Goal: Task Accomplishment & Management: Complete application form

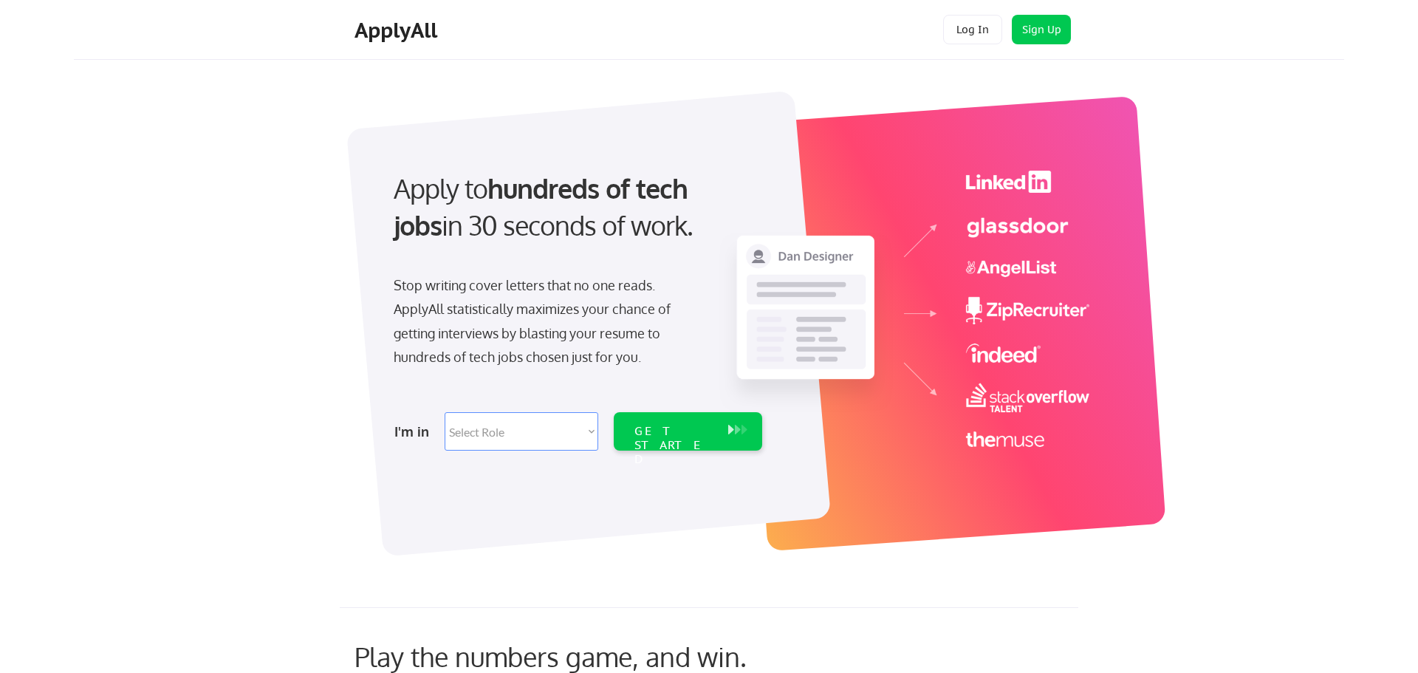
click at [513, 439] on select "Select Role Software Engineering Product Management Customer Success Sales UI/U…" at bounding box center [521, 431] width 154 height 38
click at [473, 433] on select "Select Role Software Engineering Product Management Customer Success Sales UI/U…" at bounding box center [521, 431] width 154 height 38
click at [494, 430] on select "Select Role Software Engineering Product Management Customer Success Sales UI/U…" at bounding box center [521, 431] width 154 height 38
select select ""hr_recruiting""
click at [444, 412] on select "Select Role Software Engineering Product Management Customer Success Sales UI/U…" at bounding box center [521, 431] width 154 height 38
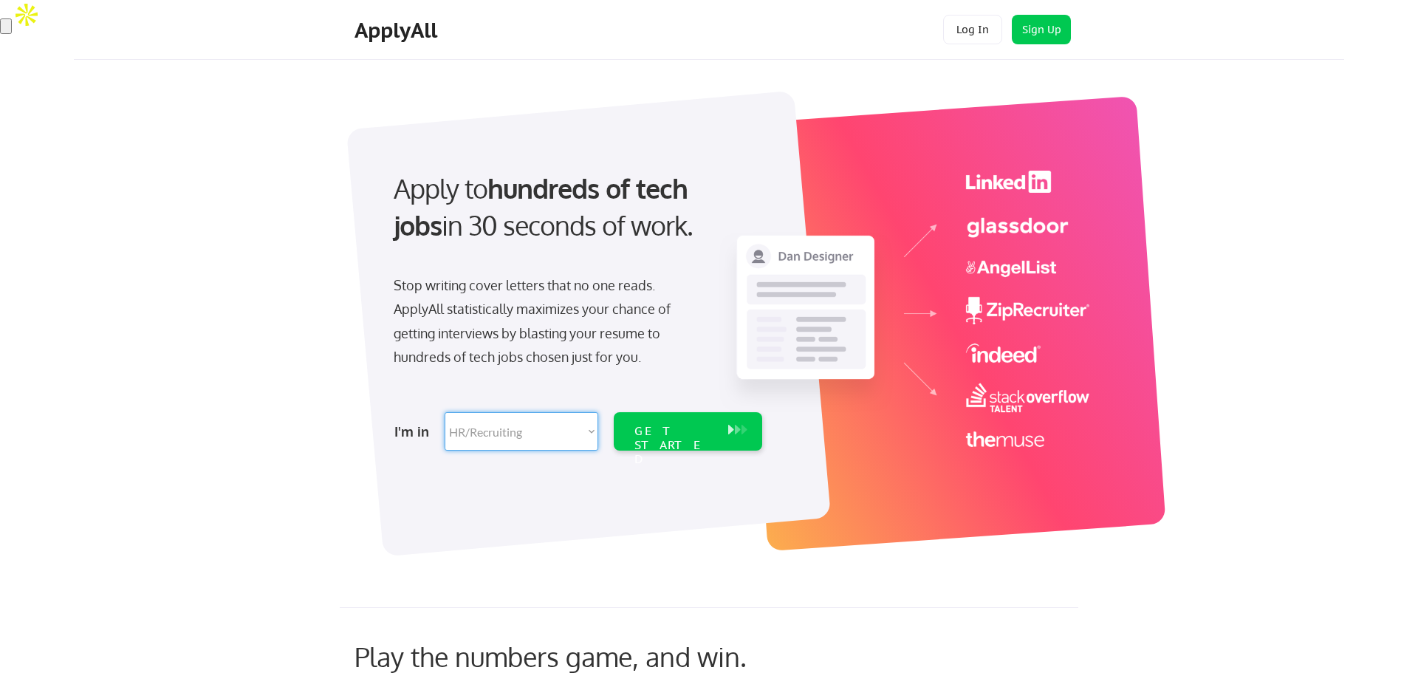
select select ""hr_recruiting""
click at [648, 425] on div "GET STARTED" at bounding box center [673, 445] width 79 height 43
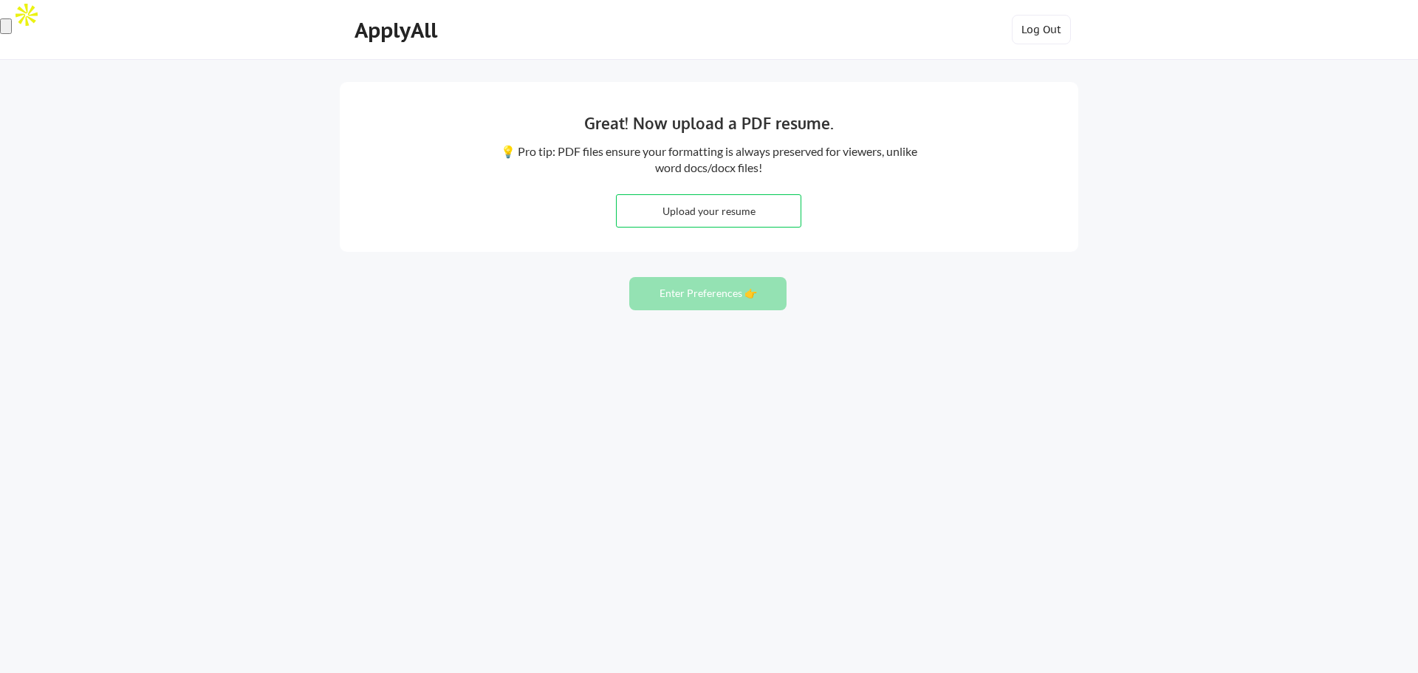
click at [730, 215] on input "file" at bounding box center [709, 211] width 184 height 32
type input "C:\fakepath\Christopher Vasquez.docx"
click at [685, 289] on button "Enter Preferences 👉" at bounding box center [707, 293] width 157 height 33
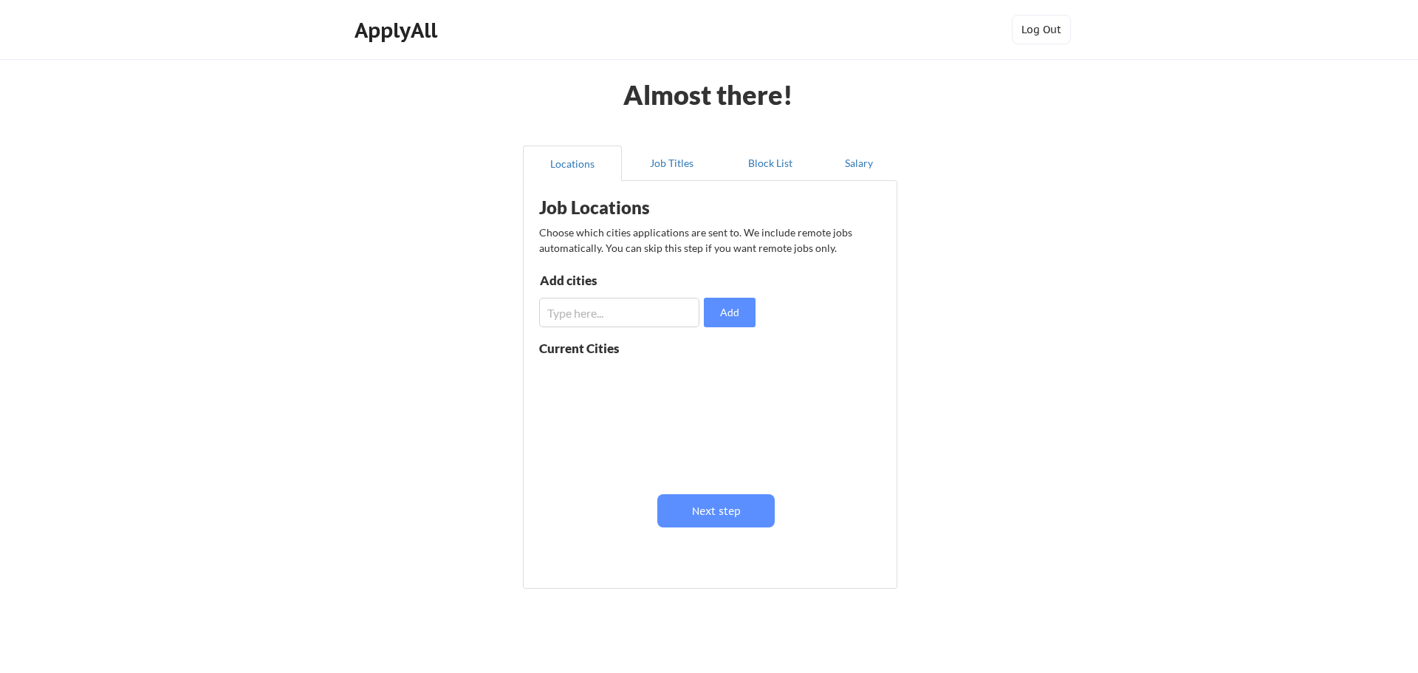
click at [635, 311] on input "input" at bounding box center [619, 313] width 160 height 30
type input "conneticut"
type input "Conneticut"
click at [718, 316] on button "Add" at bounding box center [730, 313] width 52 height 30
click at [703, 520] on button "Next step" at bounding box center [715, 510] width 117 height 33
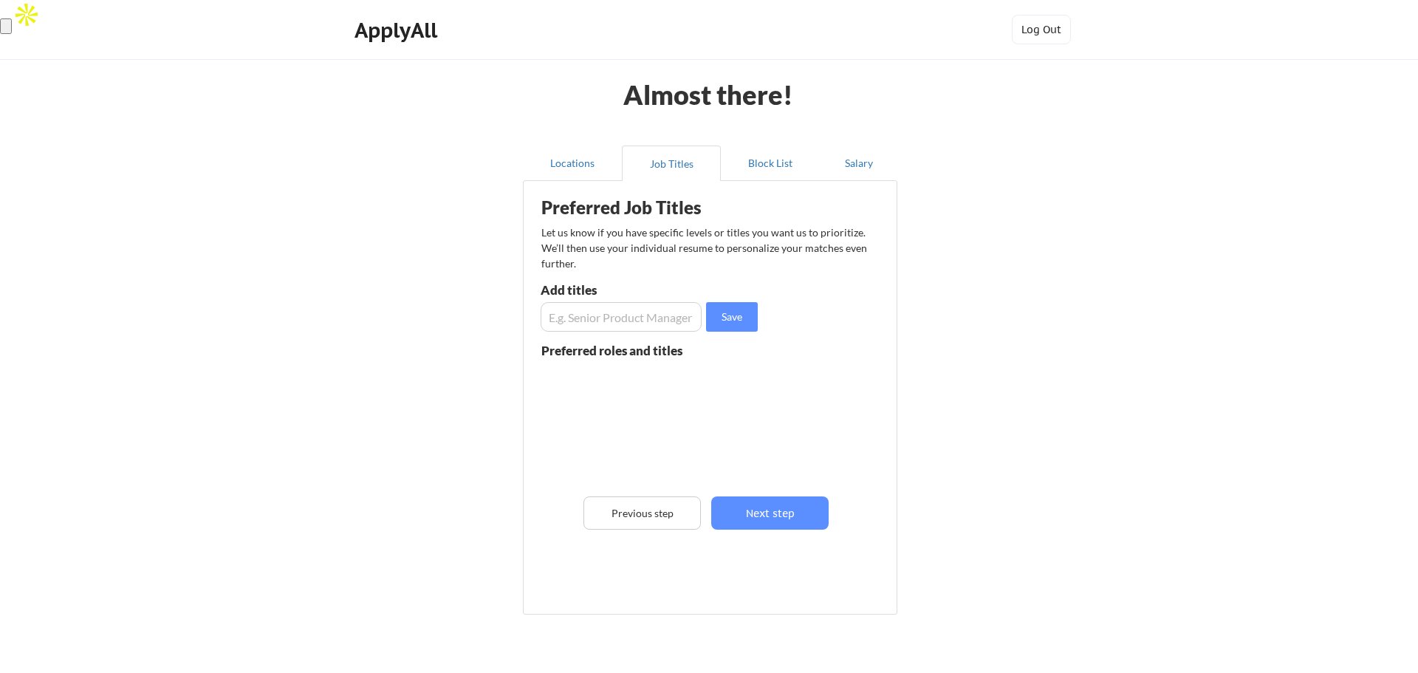
click at [617, 326] on input "input" at bounding box center [620, 317] width 161 height 30
type input "Senior Recruiter"
click at [739, 320] on button "Save" at bounding box center [732, 317] width 52 height 30
click at [674, 323] on input "input" at bounding box center [620, 317] width 161 height 30
type input "Junior recruiter"
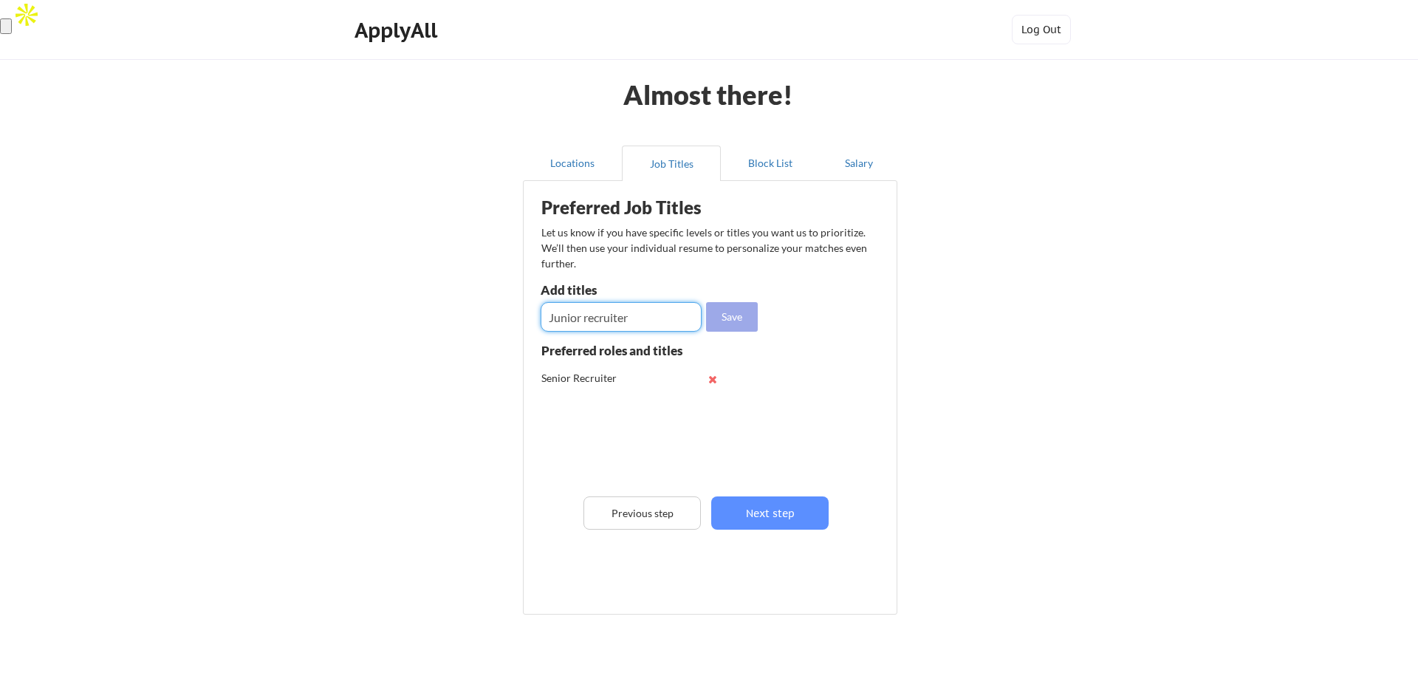
click at [730, 312] on button "Save" at bounding box center [732, 317] width 52 height 30
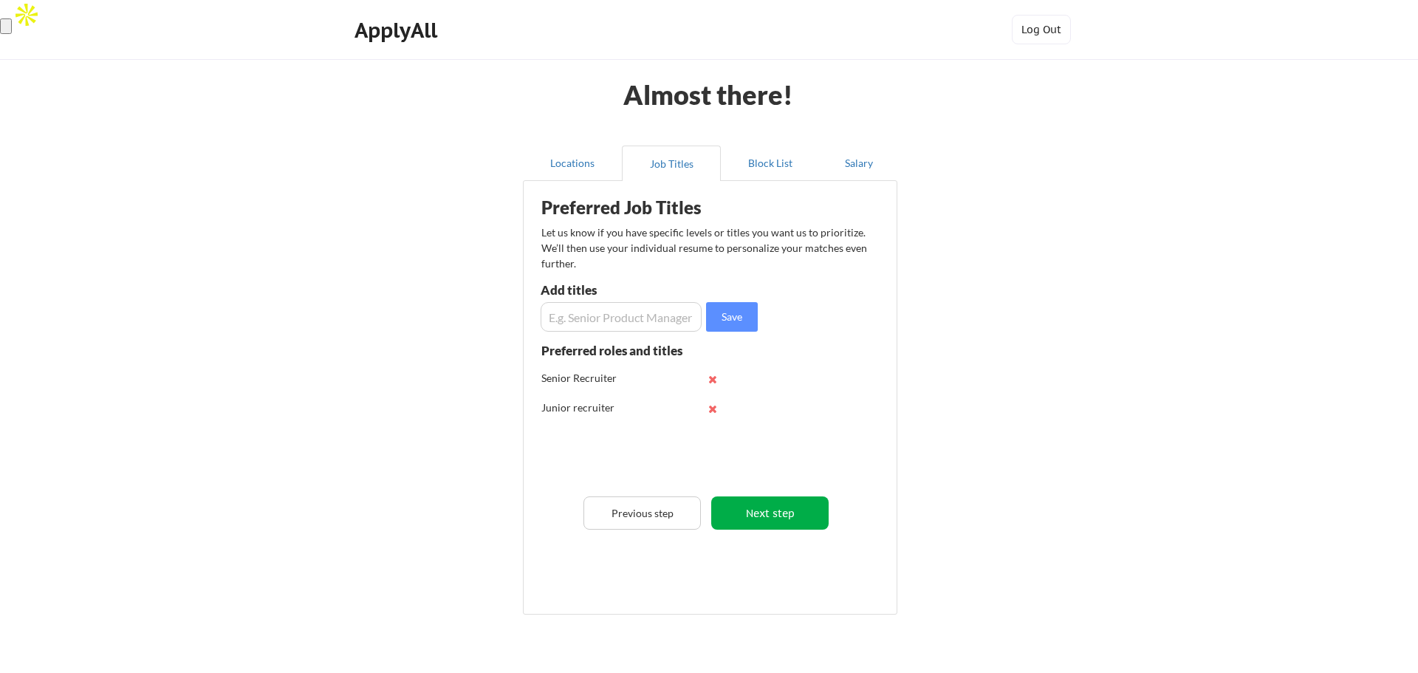
click at [741, 505] on button "Next step" at bounding box center [769, 512] width 117 height 33
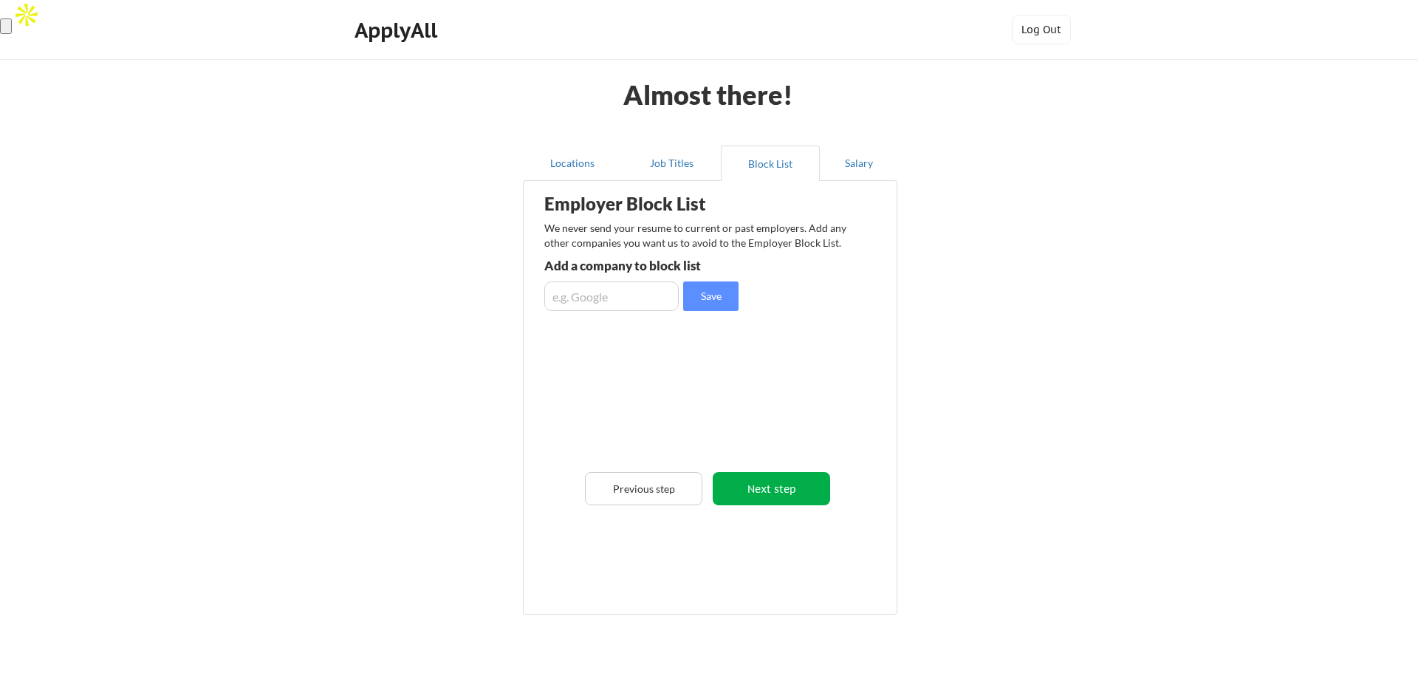
click at [741, 484] on button "Next step" at bounding box center [771, 488] width 117 height 33
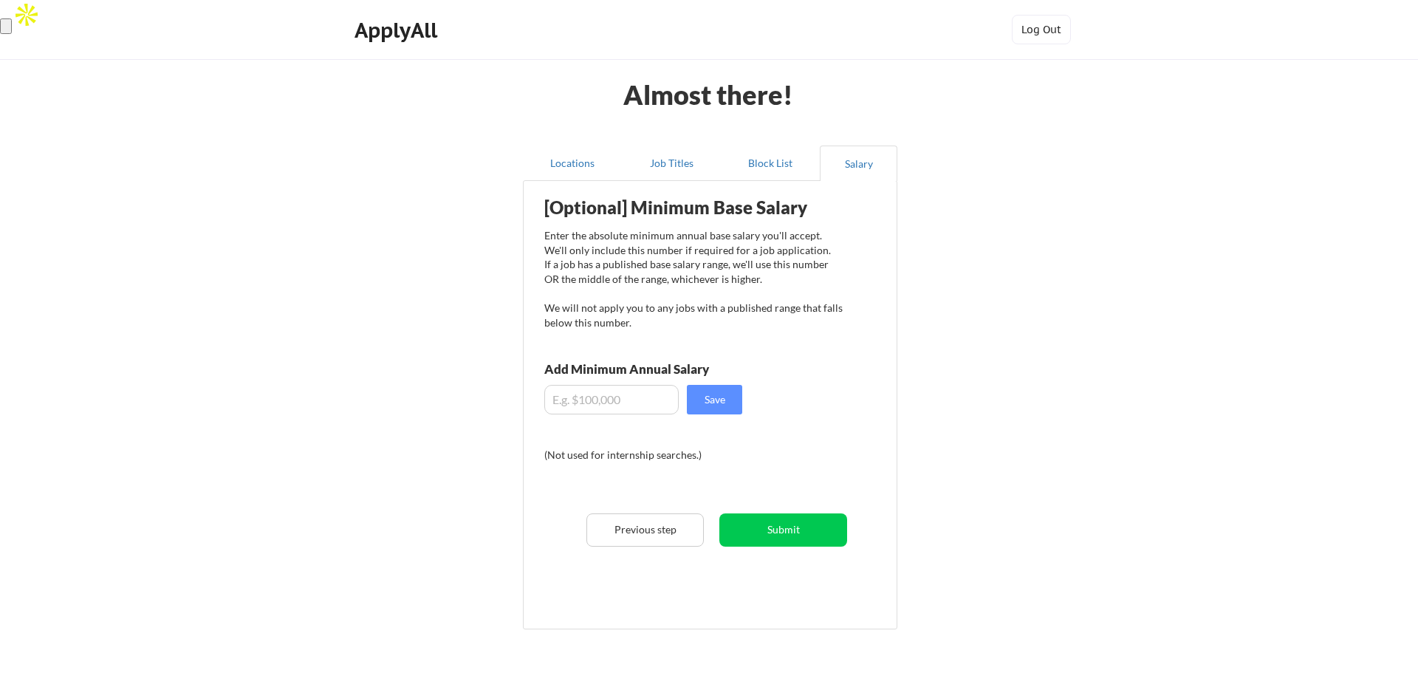
click at [591, 402] on input "input" at bounding box center [611, 400] width 134 height 30
type input "$5"
type input "$65,000"
click at [703, 394] on button "Save" at bounding box center [714, 400] width 55 height 30
click at [714, 401] on button "Save" at bounding box center [714, 400] width 55 height 30
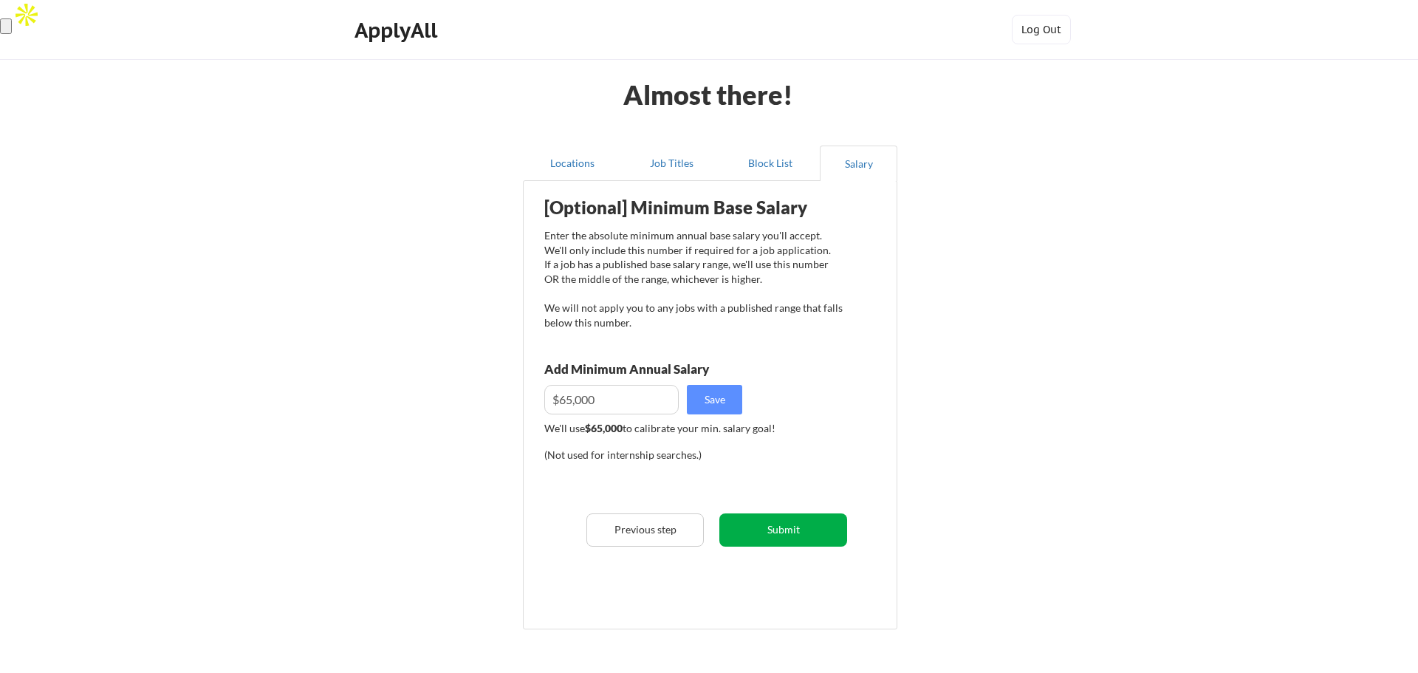
click at [751, 526] on button "Submit" at bounding box center [783, 529] width 128 height 33
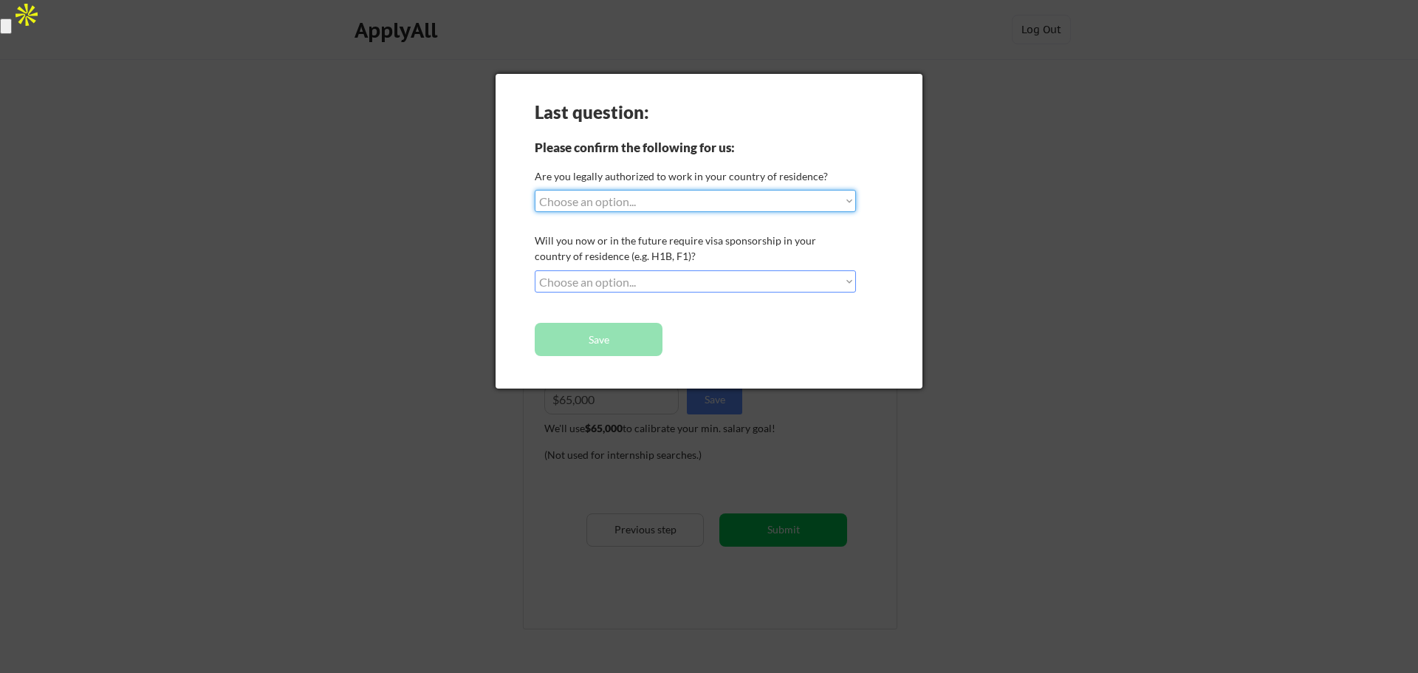
click at [710, 204] on select "Choose an option... Yes, I am a US Citizen Yes, I am a Canadian Citizen Yes, I …" at bounding box center [695, 201] width 321 height 22
select select ""yes__i_am_a_us_citizen""
click at [535, 190] on select "Choose an option... Yes, I am a US Citizen Yes, I am a Canadian Citizen Yes, I …" at bounding box center [695, 201] width 321 height 22
click at [676, 282] on select "Choose an option... No, I will not need sponsorship Yes, I will need sponsorship" at bounding box center [695, 281] width 321 height 22
select select ""no__i_will_not_need_sponsorship""
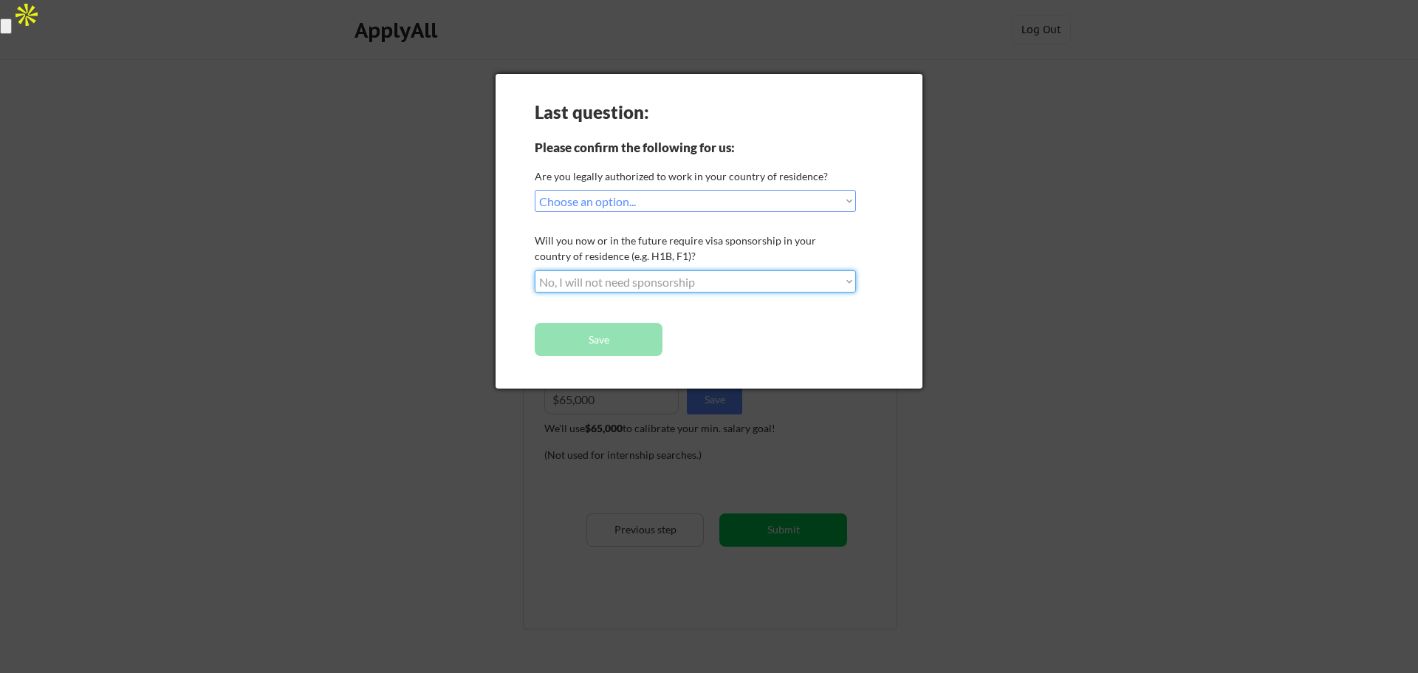
click at [535, 270] on select "Choose an option... No, I will not need sponsorship Yes, I will need sponsorship" at bounding box center [695, 281] width 321 height 22
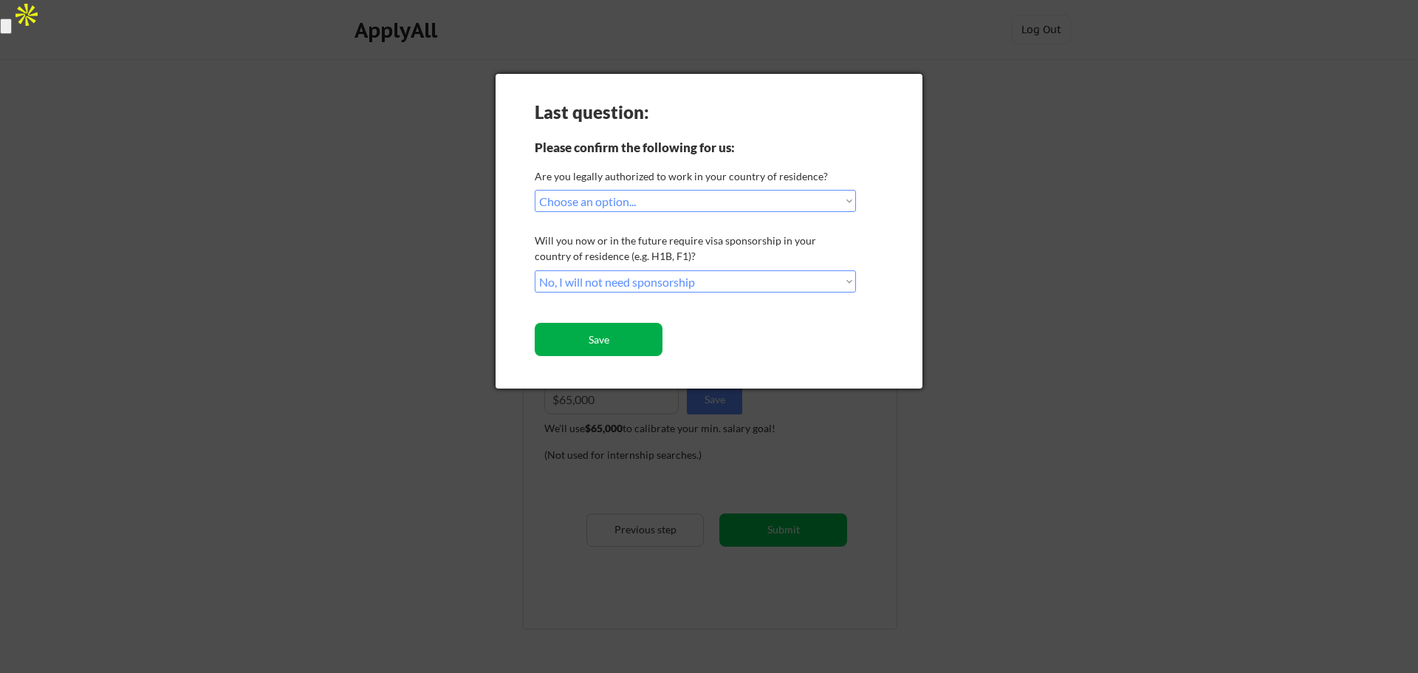
click at [624, 342] on button "Save" at bounding box center [599, 339] width 128 height 33
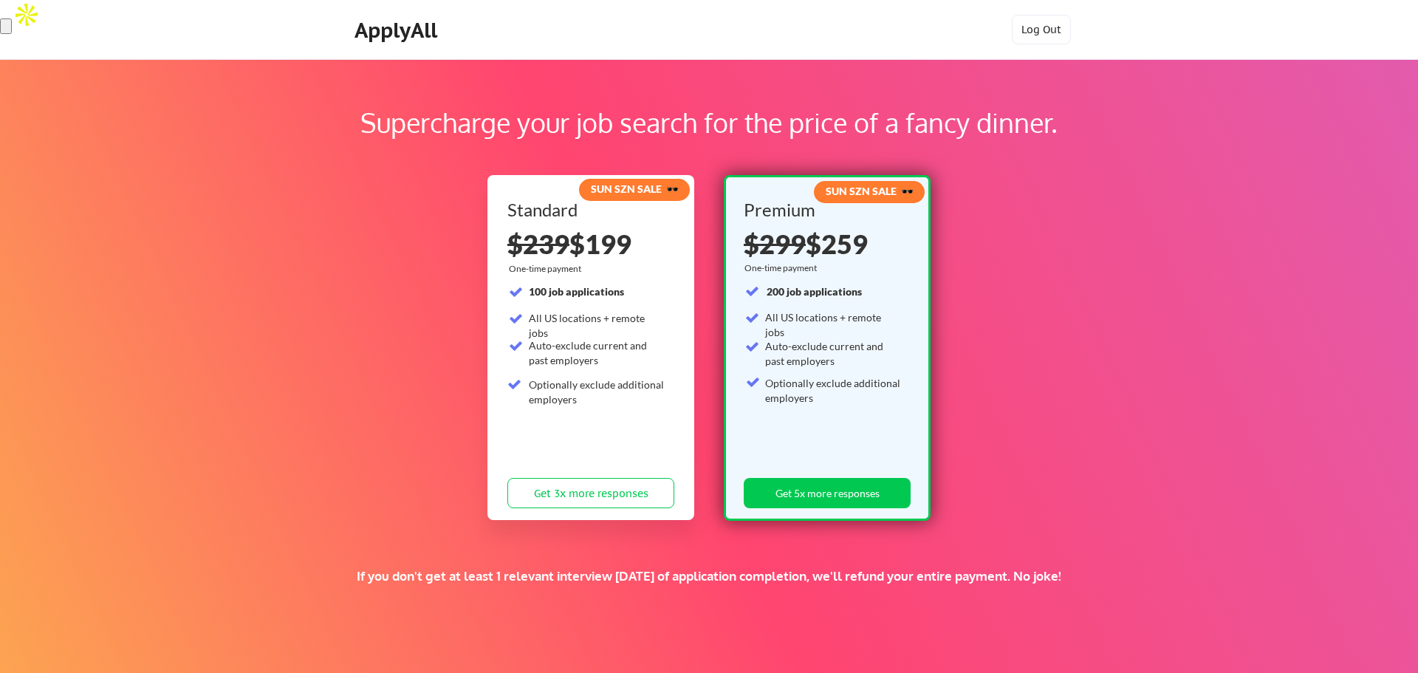
scroll to position [1, 0]
